Goal: Communication & Community: Connect with others

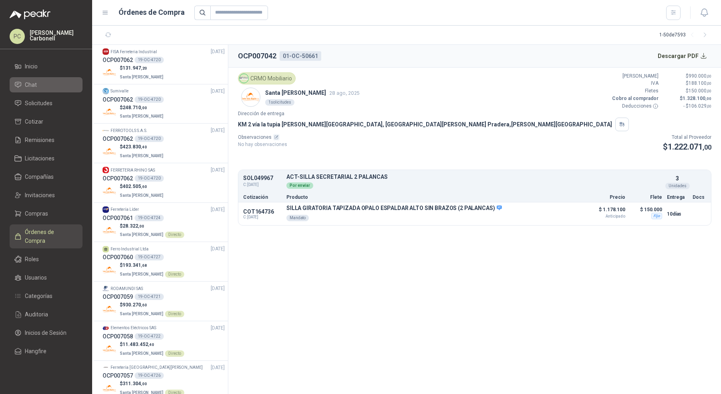
click at [57, 91] on link "Chat" at bounding box center [46, 84] width 73 height 15
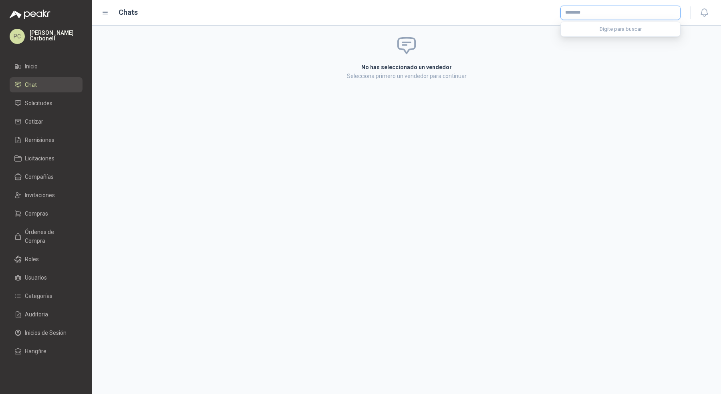
click at [658, 13] on input "text" at bounding box center [620, 13] width 119 height 14
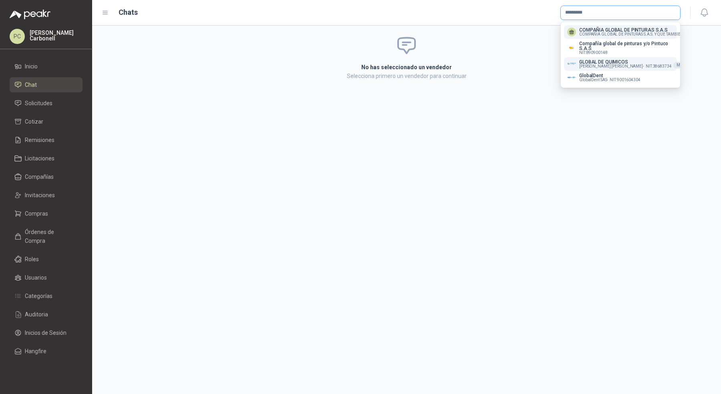
type input "*********"
click at [621, 64] on span "[PERSON_NAME] [PERSON_NAME] -" at bounding box center [611, 66] width 65 height 4
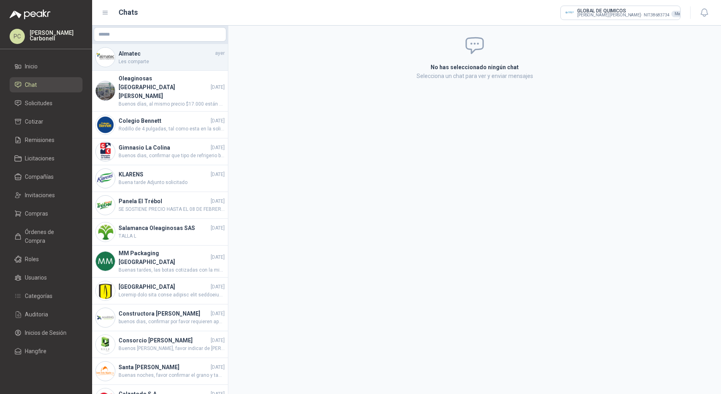
click at [166, 49] on h4 "Almatec" at bounding box center [166, 53] width 95 height 9
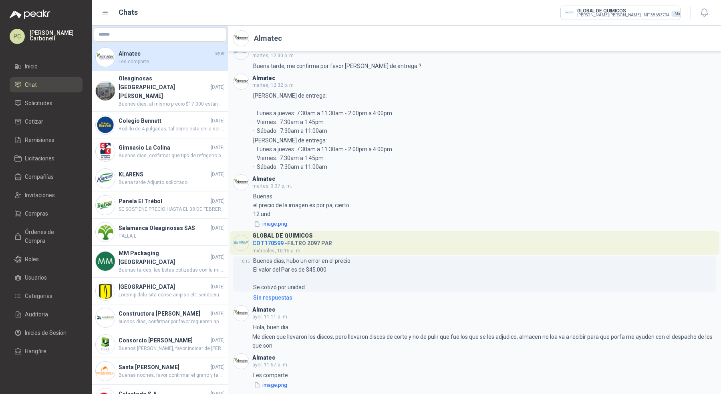
scroll to position [296, 0]
